Goal: Understand process/instructions: Learn how to perform a task or action

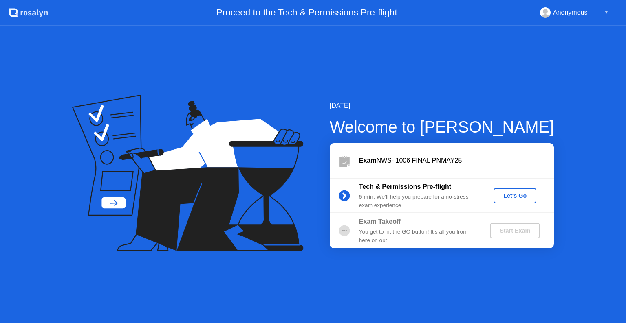
click at [515, 199] on div "Let's Go" at bounding box center [515, 196] width 36 height 7
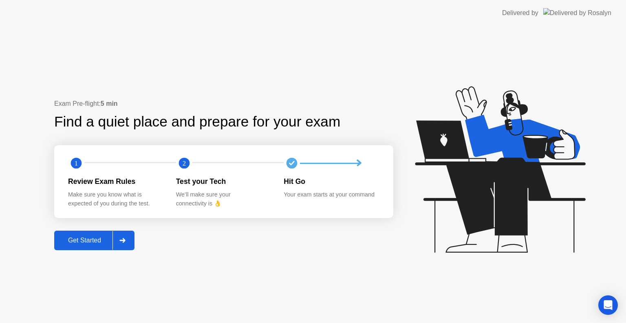
click at [73, 248] on button "Get Started" at bounding box center [94, 241] width 80 height 20
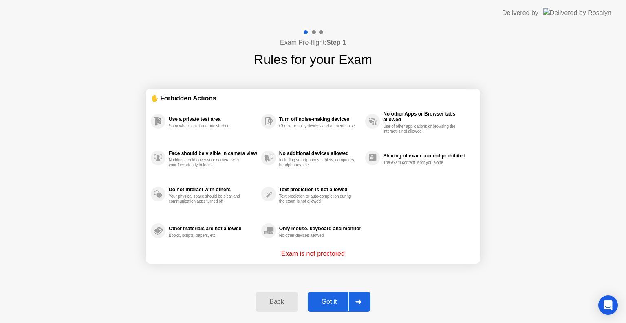
click at [328, 297] on button "Got it" at bounding box center [339, 302] width 63 height 20
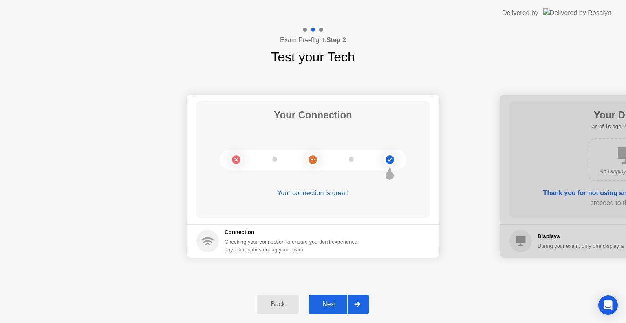
click at [328, 297] on button "Next" at bounding box center [338, 305] width 61 height 20
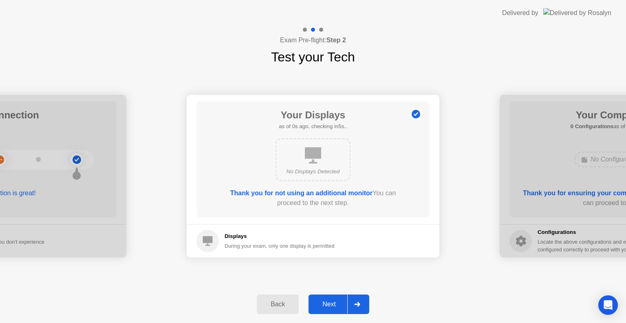
click at [328, 297] on button "Next" at bounding box center [338, 305] width 61 height 20
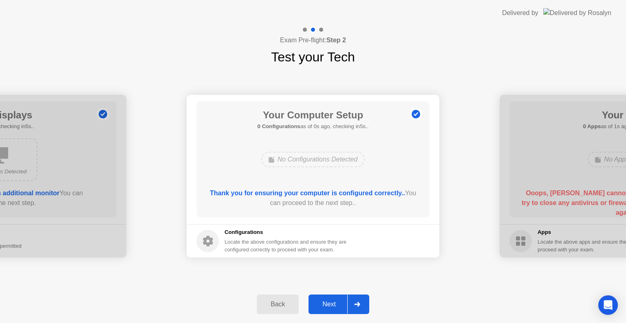
click at [328, 297] on button "Next" at bounding box center [338, 305] width 61 height 20
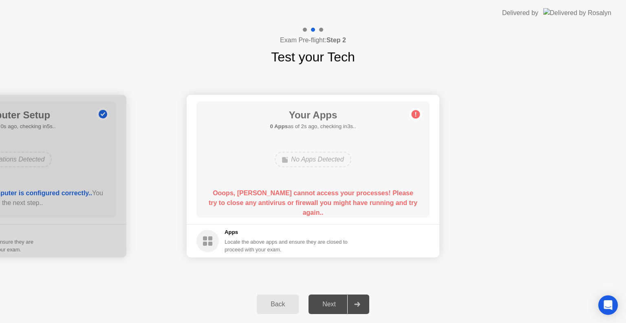
click at [276, 304] on div "Back" at bounding box center [277, 304] width 37 height 7
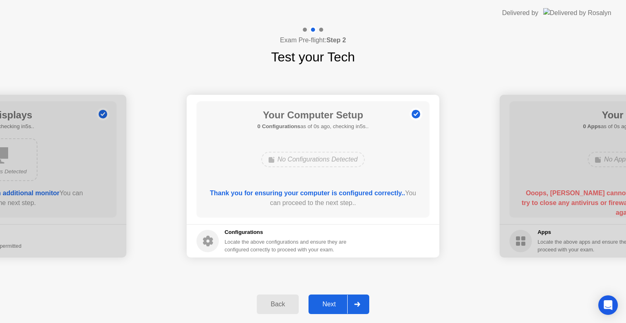
click at [276, 304] on div "Back" at bounding box center [277, 304] width 37 height 7
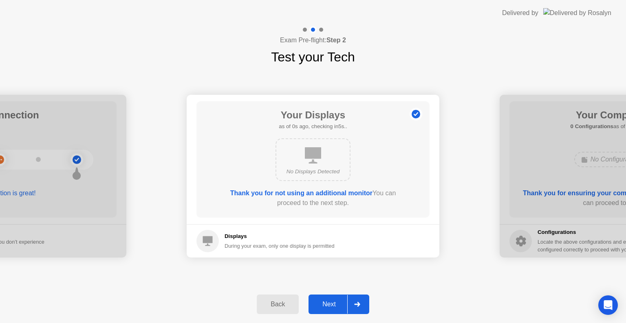
click at [276, 304] on div "Back" at bounding box center [277, 304] width 37 height 7
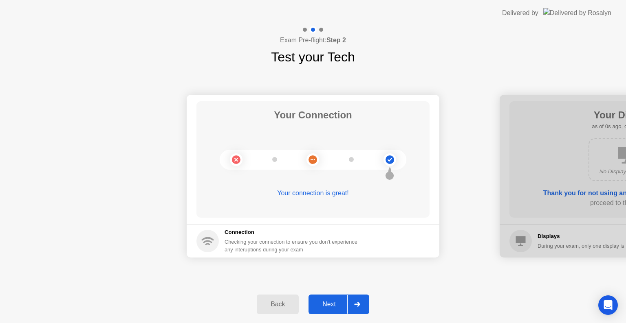
click at [339, 305] on div "Next" at bounding box center [329, 304] width 36 height 7
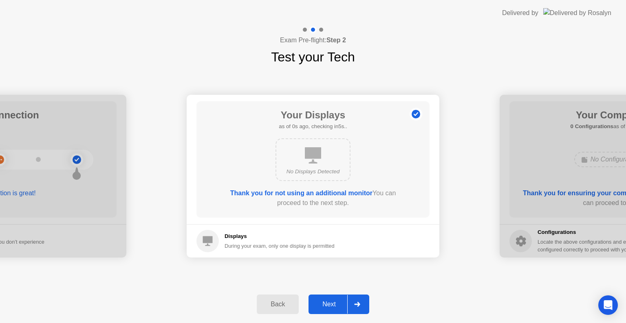
click at [339, 305] on div "Next" at bounding box center [329, 304] width 36 height 7
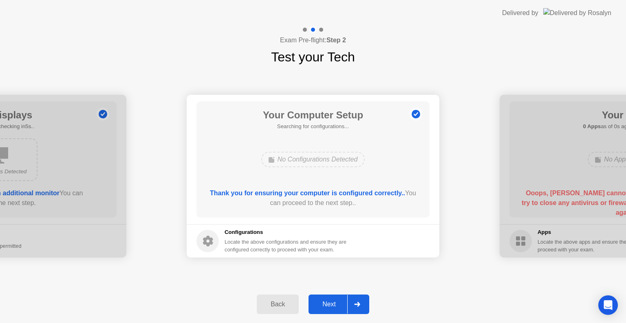
click at [339, 305] on div "Next" at bounding box center [329, 304] width 36 height 7
